Goal: Check status: Check status

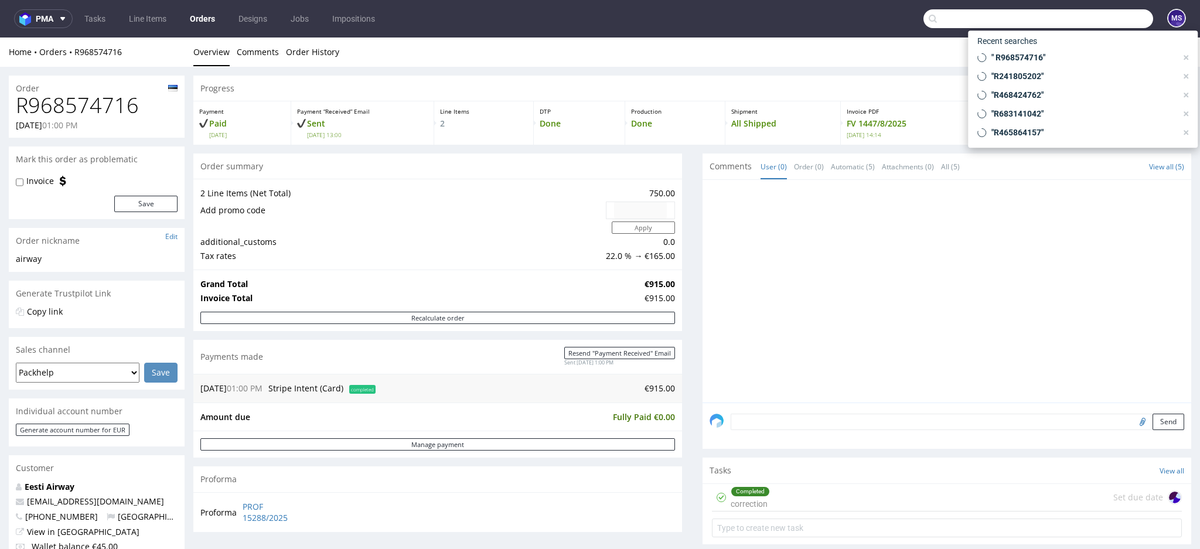
click at [1101, 16] on input "text" at bounding box center [1038, 18] width 230 height 19
paste input "R460460140"
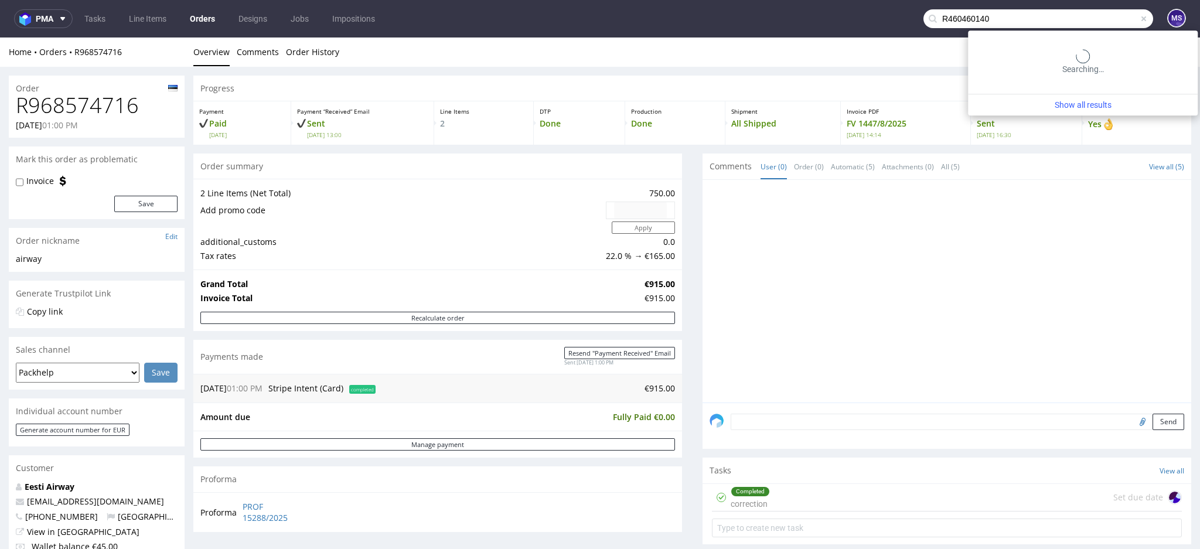
type input "R460460140"
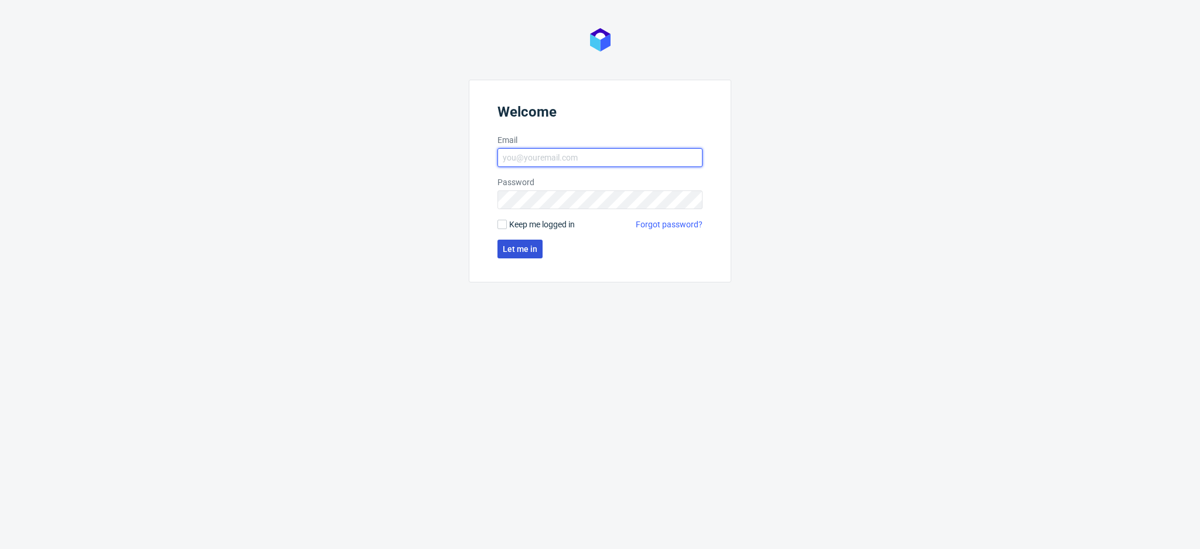
type input "[PERSON_NAME][EMAIL_ADDRESS][DOMAIN_NAME]"
click at [523, 250] on span "Let me in" at bounding box center [520, 249] width 35 height 8
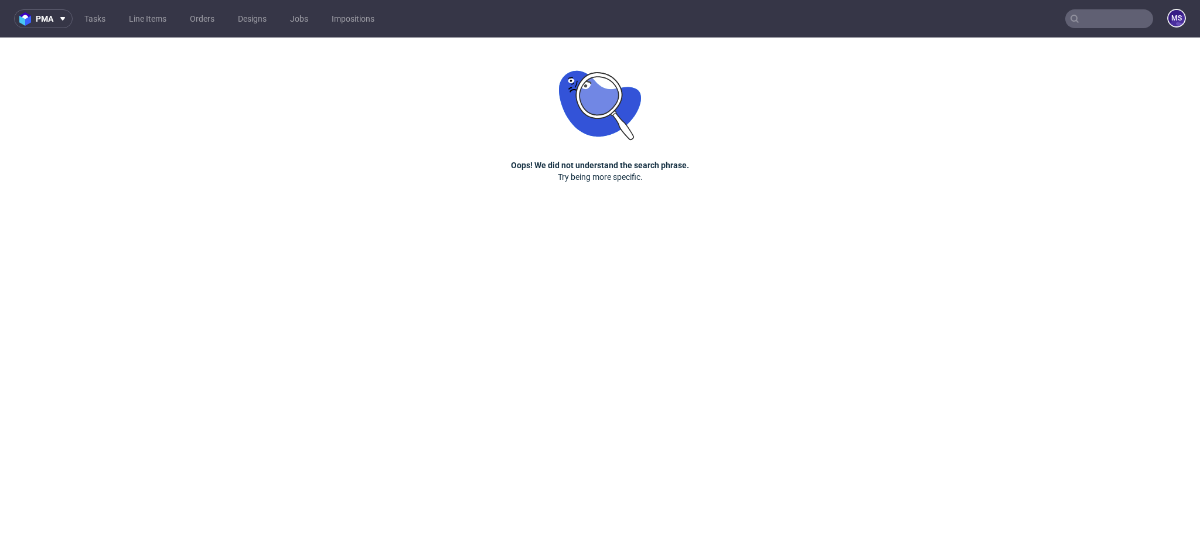
click at [1092, 10] on input "text" at bounding box center [1109, 18] width 88 height 19
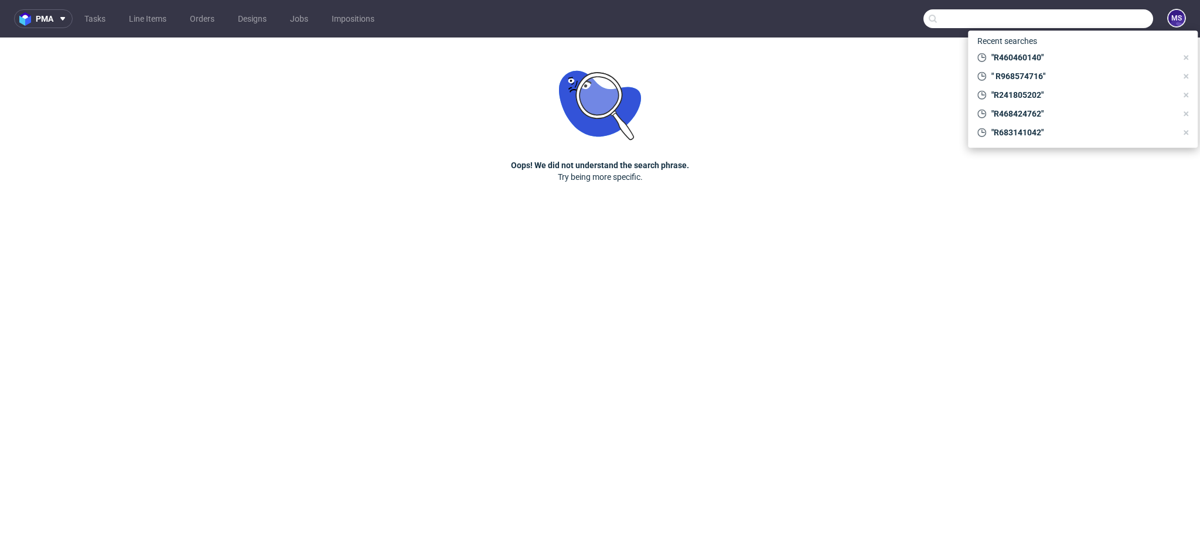
paste input "R460460140"
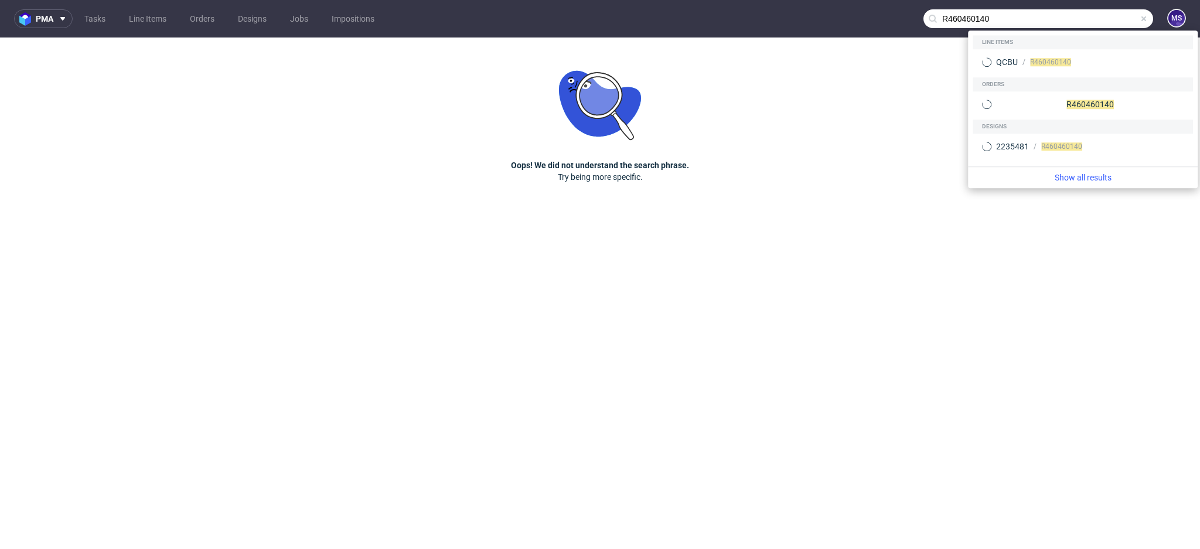
type input "R460460140"
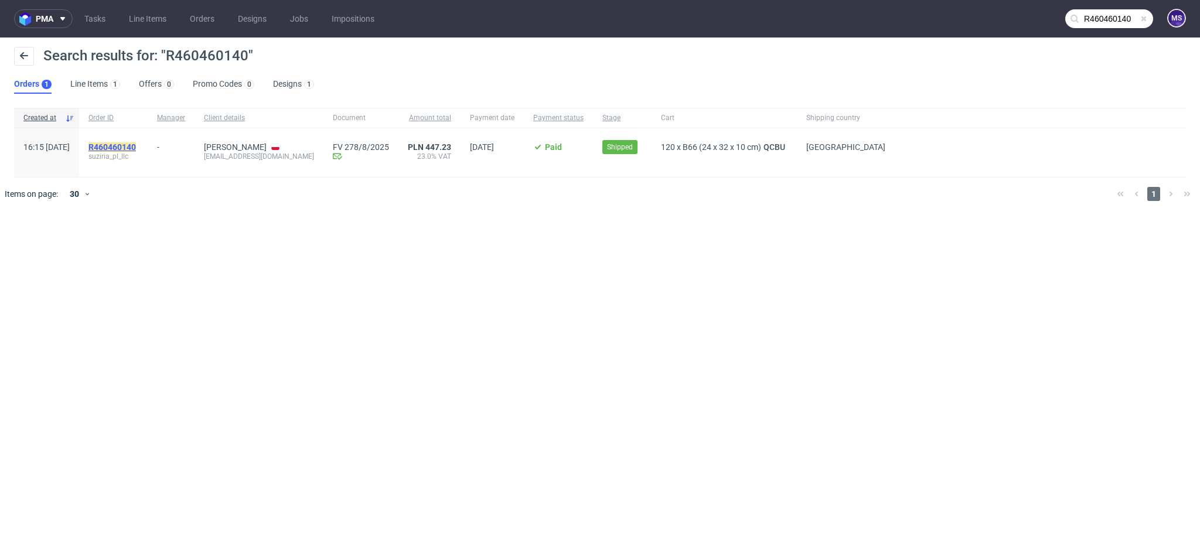
click at [136, 144] on mark "R460460140" at bounding box center [111, 146] width 47 height 9
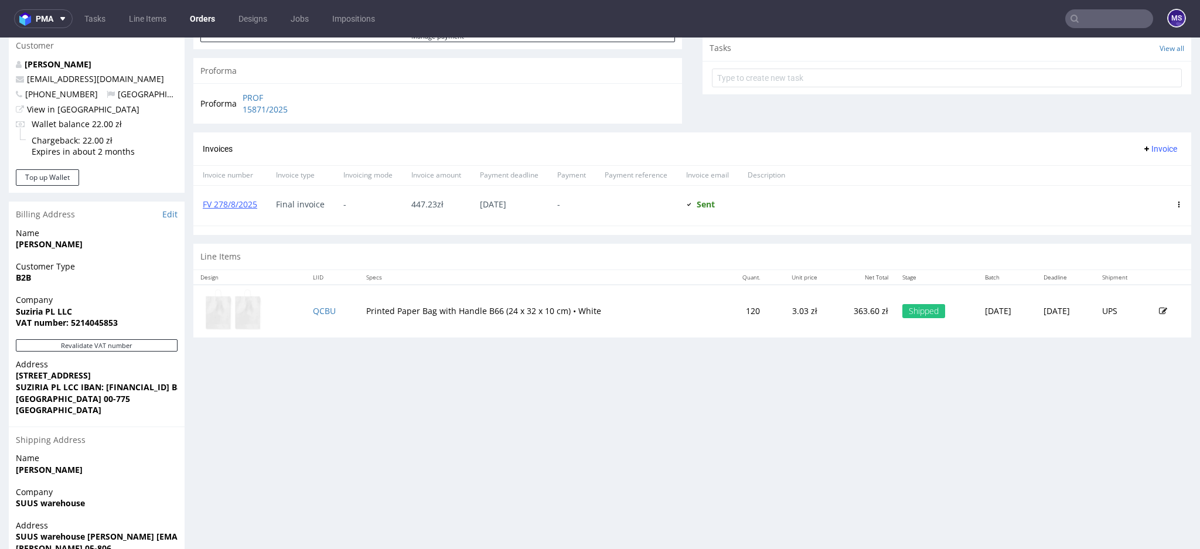
scroll to position [469, 0]
